Goal: Task Accomplishment & Management: Complete application form

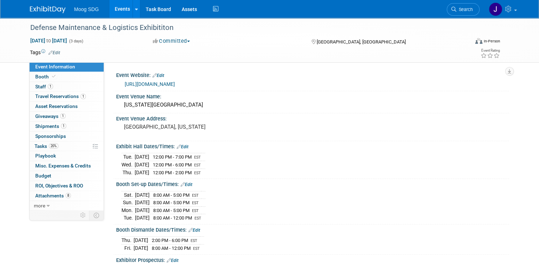
click at [117, 11] on link "Events" at bounding box center [122, 9] width 26 height 18
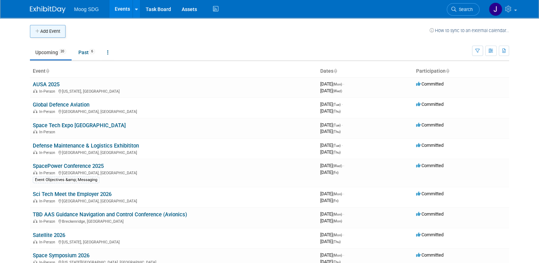
click at [46, 33] on button "Add Event" at bounding box center [48, 31] width 36 height 13
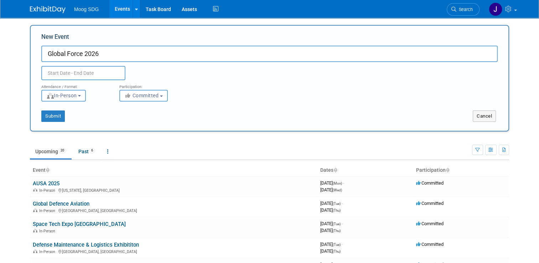
type input "Global Force 2026"
click at [155, 73] on div "Duplicate Event Warning" at bounding box center [269, 71] width 467 height 18
click at [91, 72] on input "text" at bounding box center [83, 73] width 84 height 14
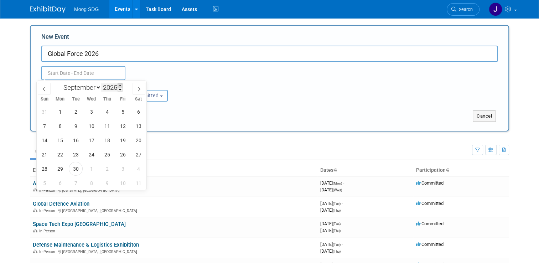
click at [121, 85] on span at bounding box center [120, 85] width 5 height 4
type input "2026"
click at [87, 89] on select "January February March April May June July August September October November De…" at bounding box center [80, 87] width 41 height 9
select select "2"
click at [60, 83] on select "January February March April May June July August September October November De…" at bounding box center [80, 87] width 41 height 9
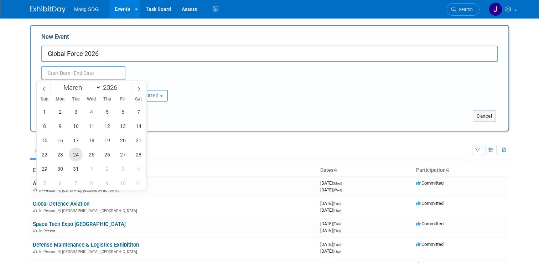
click at [75, 154] on span "24" at bounding box center [76, 155] width 14 height 14
click at [104, 155] on span "26" at bounding box center [107, 155] width 14 height 14
type input "[DATE] to [DATE]"
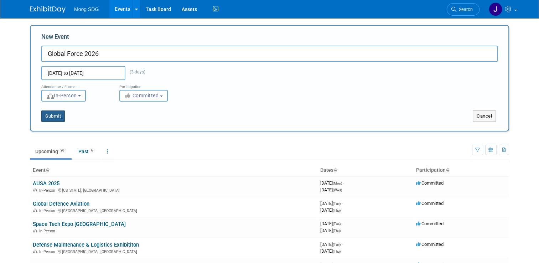
click at [51, 118] on button "Submit" at bounding box center [53, 116] width 24 height 11
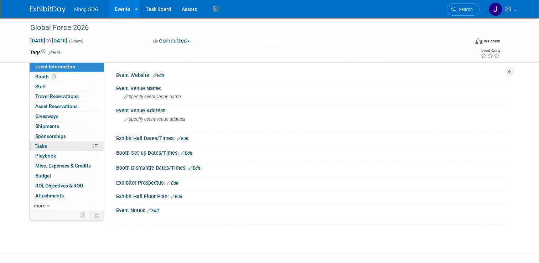
click at [64, 146] on link "0% Tasks 0%" at bounding box center [67, 147] width 74 height 10
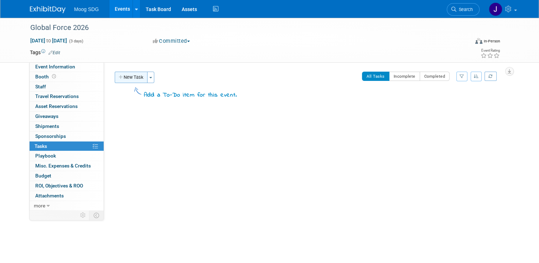
click at [127, 79] on button "New Task" at bounding box center [131, 77] width 33 height 11
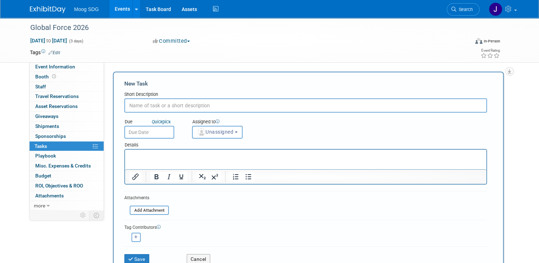
click at [193, 108] on input "text" at bounding box center [305, 105] width 363 height 14
type input "P"
type input "Floor space - pay in full by"
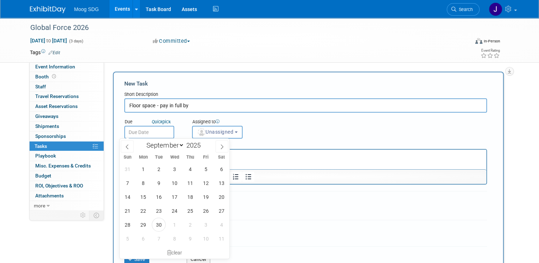
click at [137, 132] on input "text" at bounding box center [149, 132] width 50 height 13
click at [203, 143] on span at bounding box center [203, 143] width 5 height 4
type input "2026"
click at [177, 146] on select "January February March April May June July August September October November De…" at bounding box center [163, 145] width 41 height 9
select select "0"
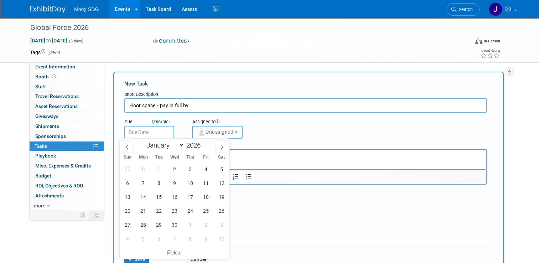
click at [143, 141] on select "January February March April May June July August September October November De…" at bounding box center [163, 145] width 41 height 9
click at [145, 197] on span "12" at bounding box center [143, 197] width 14 height 14
type input "[DATE]"
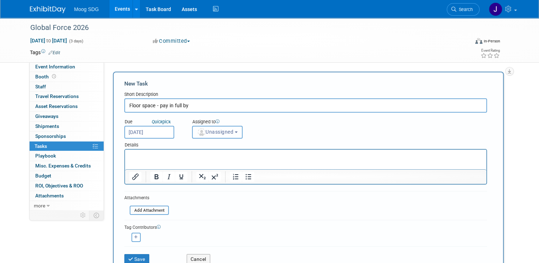
click at [232, 136] on button "Unassigned" at bounding box center [217, 132] width 51 height 13
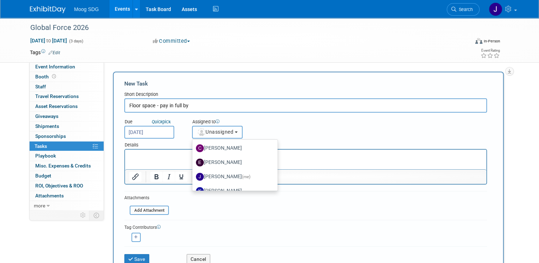
scroll to position [71, 0]
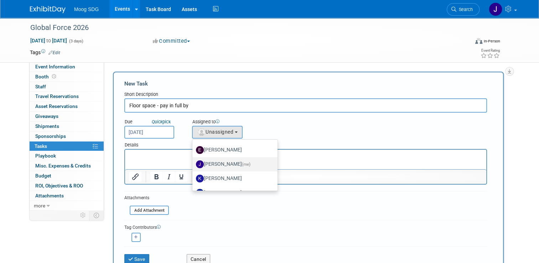
click at [231, 163] on label "[PERSON_NAME] (me)" at bounding box center [233, 164] width 75 height 11
click at [194, 163] on input "[PERSON_NAME] (me)" at bounding box center [191, 163] width 5 height 5
select select "e50fb90b-a754-4d28-a606-f523324d5e1f"
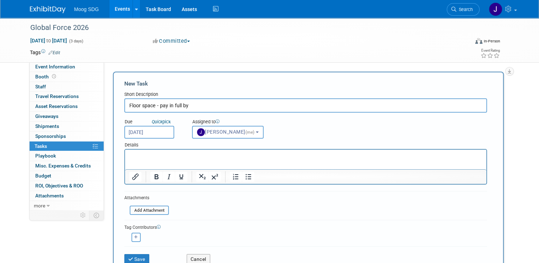
click at [134, 236] on icon "button" at bounding box center [136, 237] width 4 height 4
select select
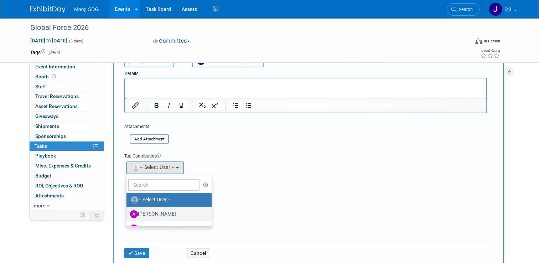
scroll to position [36, 0]
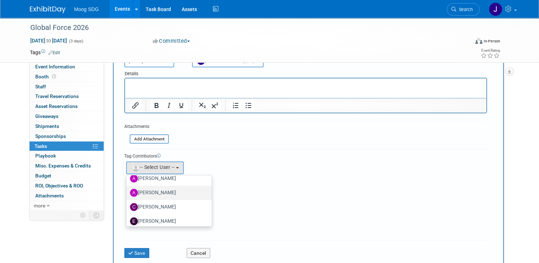
click at [160, 190] on label "[PERSON_NAME]" at bounding box center [167, 192] width 75 height 11
click at [128, 190] on input "[PERSON_NAME]" at bounding box center [125, 192] width 5 height 5
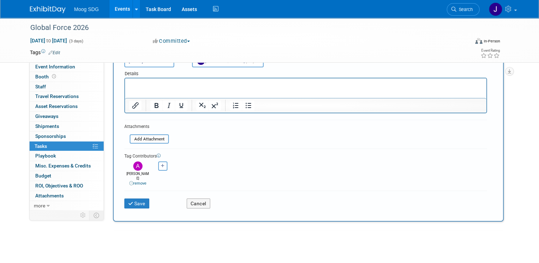
click at [271, 194] on div "Save Cancel" at bounding box center [306, 201] width 374 height 15
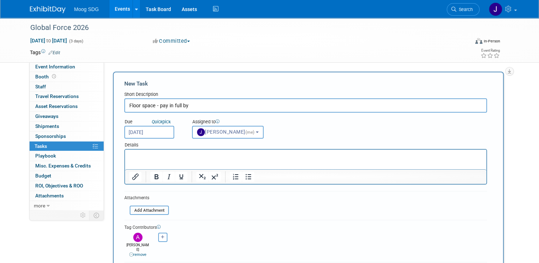
drag, startPoint x: 292, startPoint y: 324, endPoint x: 167, endPoint y: 172, distance: 197.4
click at [167, 160] on html at bounding box center [306, 155] width 362 height 10
click at [201, 153] on p "Rich Text Area. Press ALT-0 for help." at bounding box center [305, 156] width 353 height 7
drag, startPoint x: 293, startPoint y: 205, endPoint x: 285, endPoint y: 205, distance: 8.2
click at [294, 205] on form "New Task Short Description Floor space - pay in full by Due Quick pick [DATE] (…" at bounding box center [308, 182] width 368 height 205
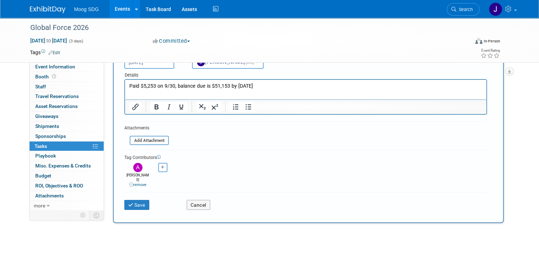
scroll to position [71, 0]
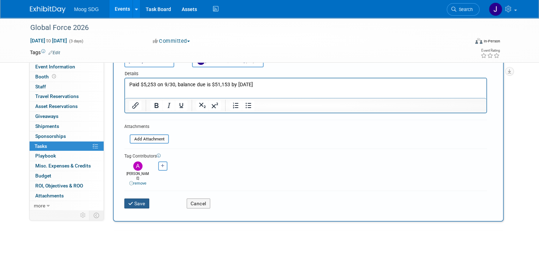
click at [128, 201] on icon "submit" at bounding box center [131, 203] width 6 height 5
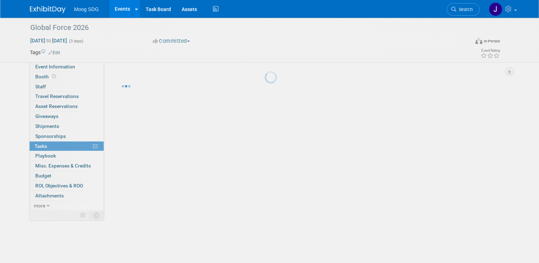
scroll to position [0, 0]
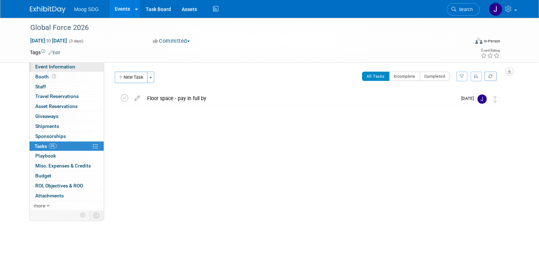
click at [58, 67] on span "Event Information" at bounding box center [55, 67] width 40 height 6
